Goal: Transaction & Acquisition: Purchase product/service

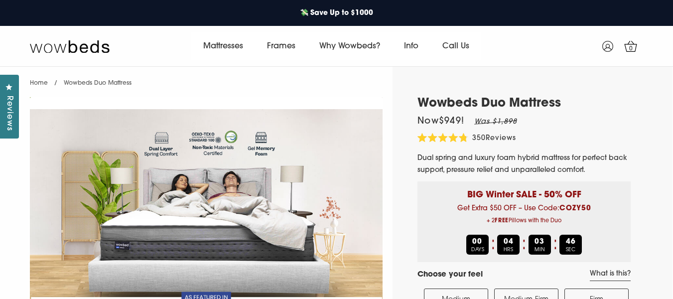
select select "Medium-Firm"
select select "Queen"
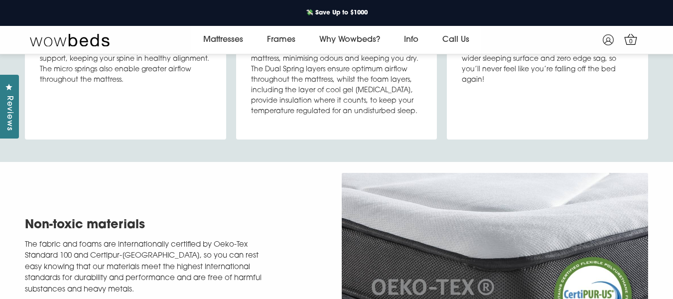
scroll to position [2968, 0]
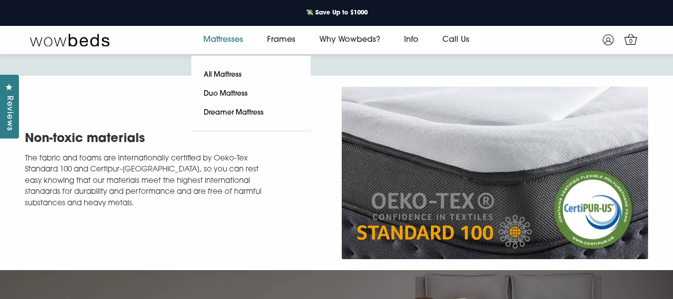
click at [206, 36] on link "Mattresses" at bounding box center [223, 40] width 64 height 28
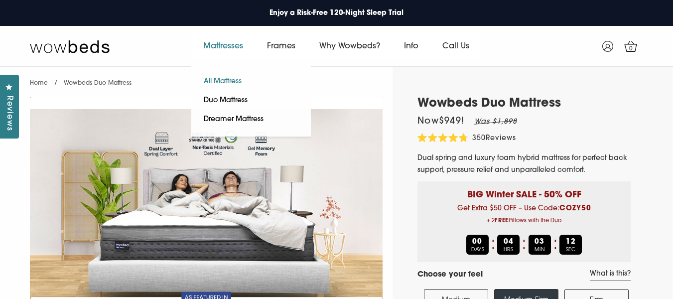
click at [218, 83] on link "All Mattress" at bounding box center [222, 81] width 63 height 19
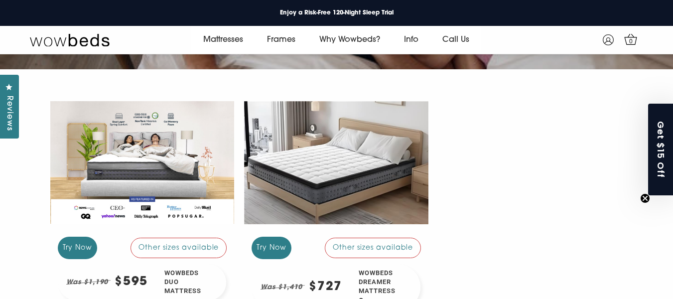
scroll to position [117, 0]
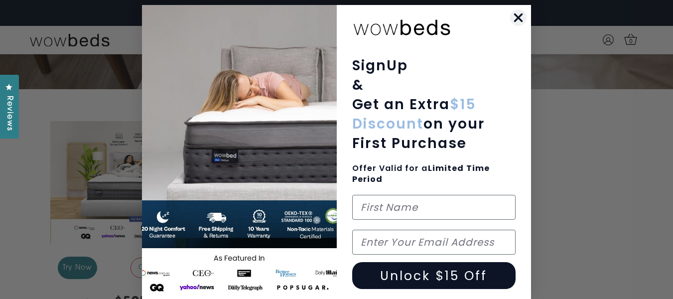
click at [514, 15] on circle "Close dialog" at bounding box center [518, 17] width 16 height 16
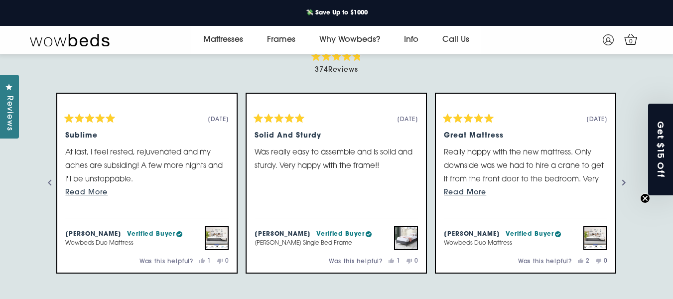
scroll to position [1152, 0]
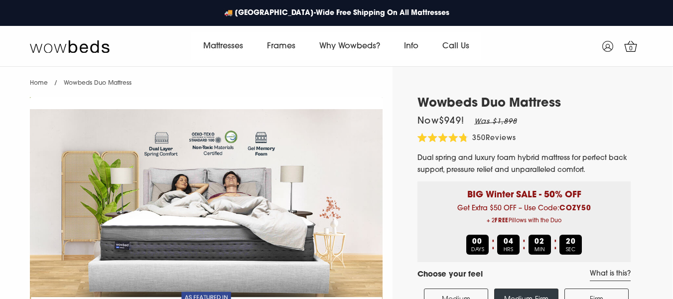
select select "Medium-Firm"
select select "Queen"
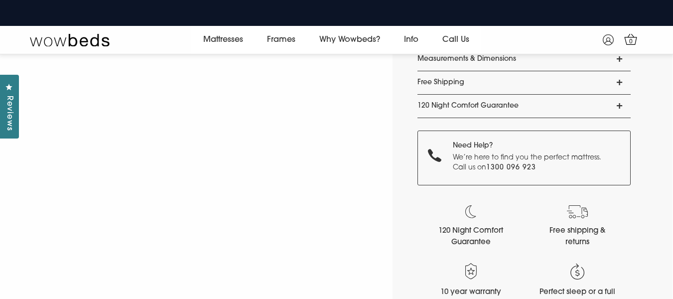
scroll to position [946, 0]
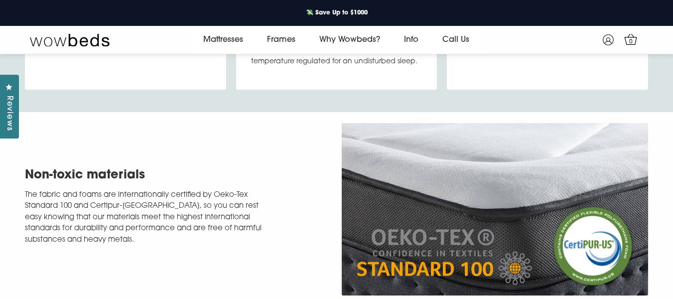
scroll to position [2968, 0]
